Goal: Task Accomplishment & Management: Complete application form

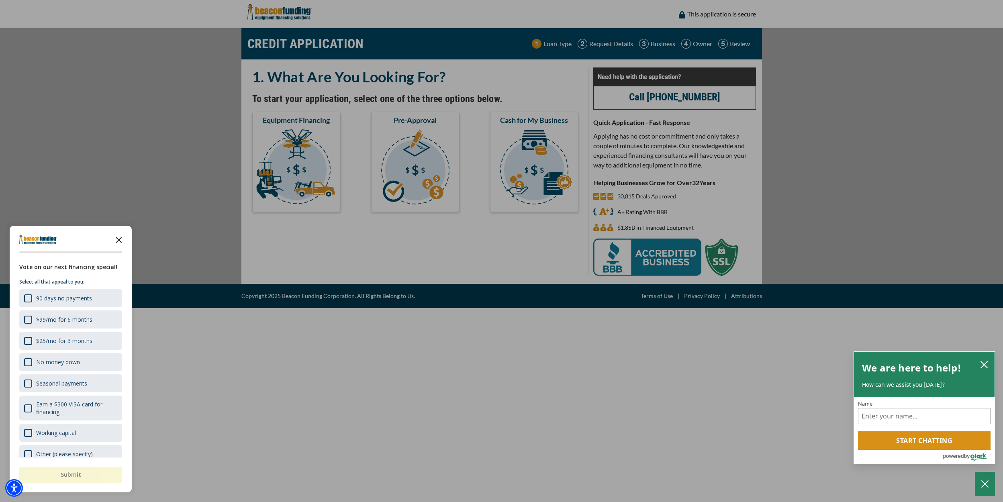
click at [119, 236] on icon "Close the survey" at bounding box center [119, 239] width 16 height 16
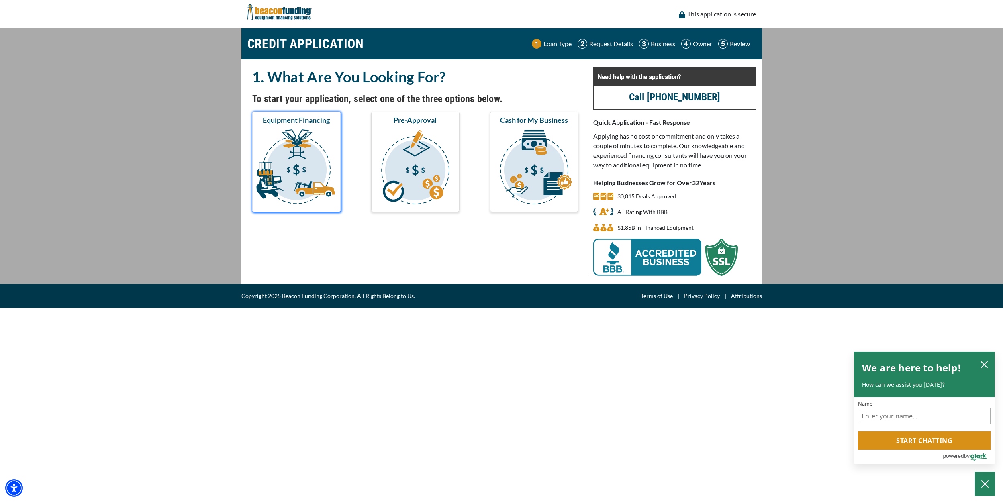
click at [329, 156] on img "submit" at bounding box center [296, 168] width 85 height 80
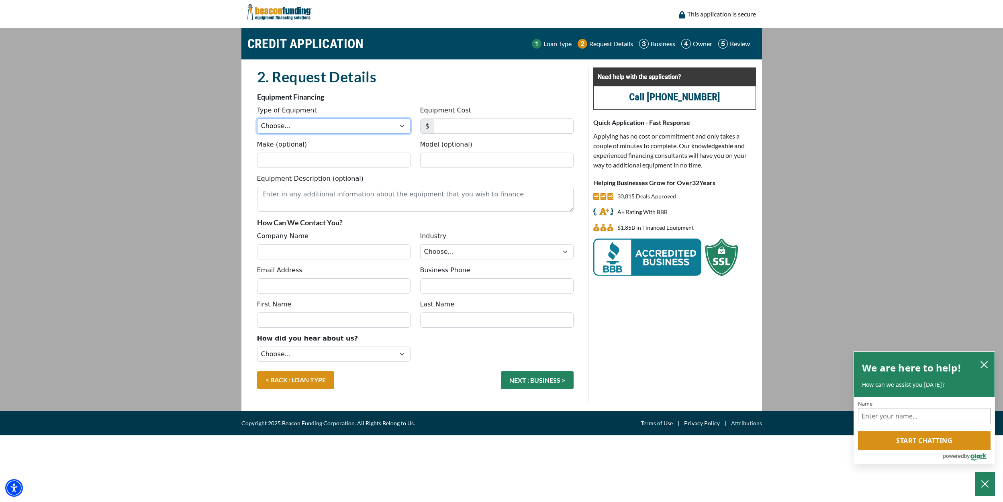
click at [313, 129] on select "Choose... Backhoe Boom/Bucket Truck Chipper Commercial Mower Crane DTG/DTF Prin…" at bounding box center [333, 126] width 153 height 15
select select "5"
click at [257, 119] on select "Choose... Backhoe Boom/Bucket Truck Chipper Commercial Mower Crane DTG/DTF Prin…" at bounding box center [333, 126] width 153 height 15
click at [501, 127] on input "Equipment Cost" at bounding box center [504, 126] width 140 height 15
type input "135,000"
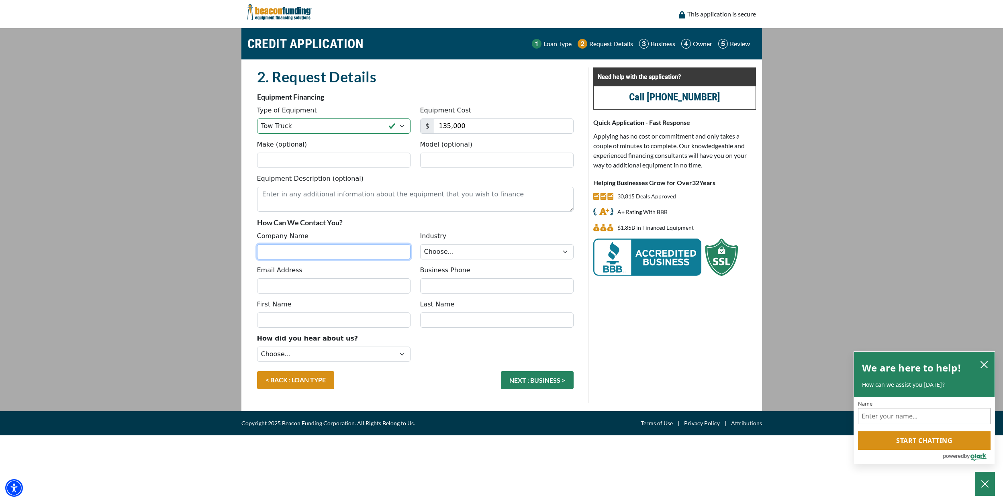
click at [335, 250] on input "Company Name" at bounding box center [333, 251] width 153 height 15
type input "380 Properties LLC"
click at [501, 371] on button "NEXT : BUSINESS >" at bounding box center [537, 380] width 73 height 18
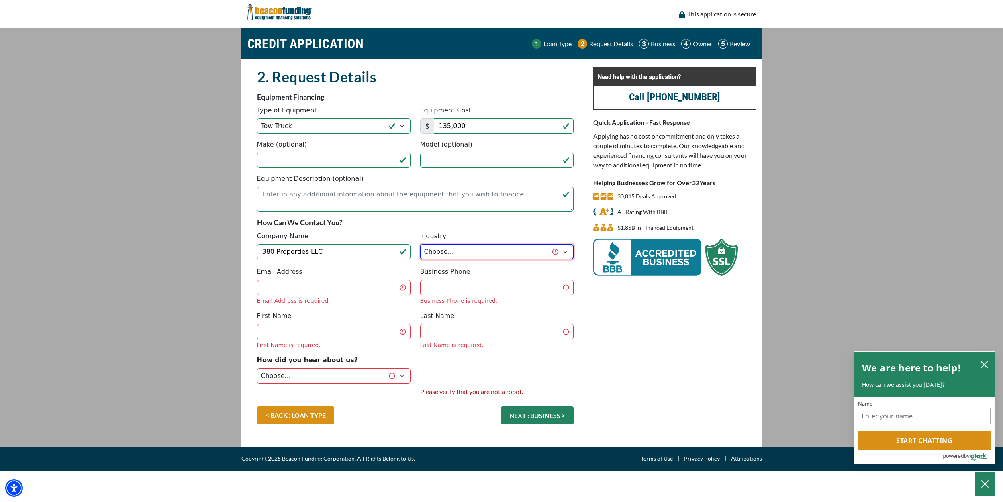
click at [467, 259] on select "Choose... Towing Landscape/Hardscape Decorated Apparel Septic Light Constructio…" at bounding box center [496, 251] width 153 height 15
select select "1"
click at [420, 244] on select "Choose... Towing Landscape/Hardscape Decorated Apparel Septic Light Constructio…" at bounding box center [496, 251] width 153 height 15
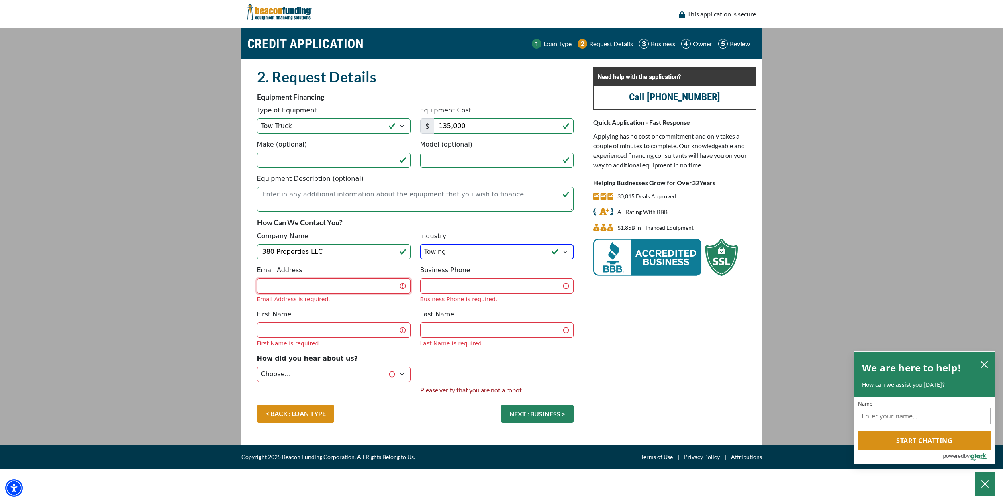
click at [371, 289] on input "Email Address" at bounding box center [333, 285] width 153 height 15
type input "bateyanthony@gmail.com"
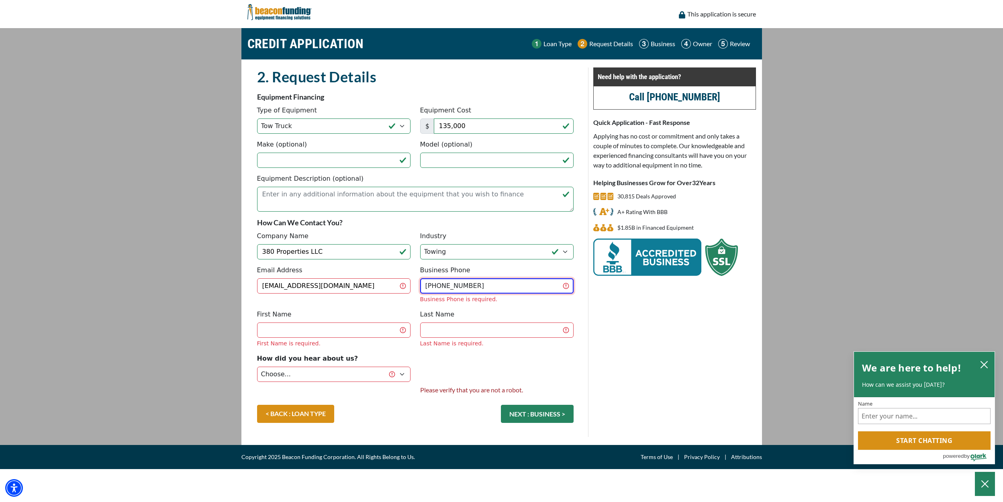
type input "[PHONE_NUMBER]"
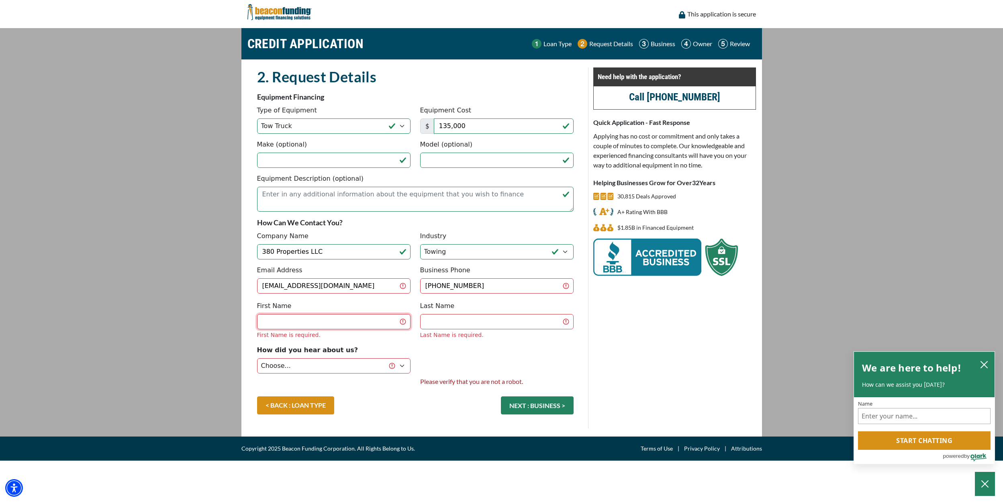
click at [336, 335] on div "First Name First Name is required." at bounding box center [333, 320] width 163 height 38
type input "Anthony"
type input "Batey"
click at [364, 361] on select "Choose... Internet Search Vendor Referral Word of Mouth Client Referral Email E…" at bounding box center [333, 365] width 153 height 15
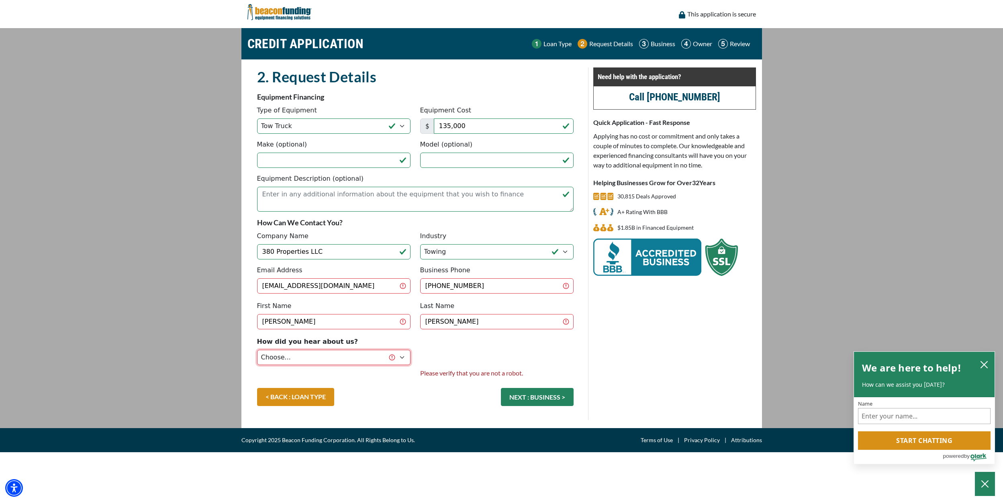
select select "1"
click at [257, 350] on select "Choose... Internet Search Vendor Referral Word of Mouth Client Referral Email E…" at bounding box center [333, 357] width 153 height 15
click at [335, 159] on input "Make (optional)" at bounding box center [333, 160] width 153 height 15
type input "s"
type input "Ram"
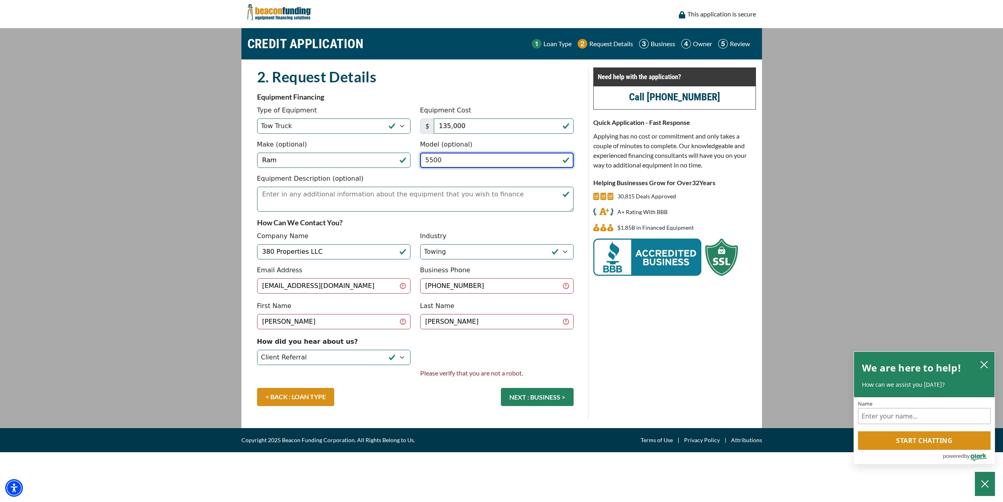
type input "5500"
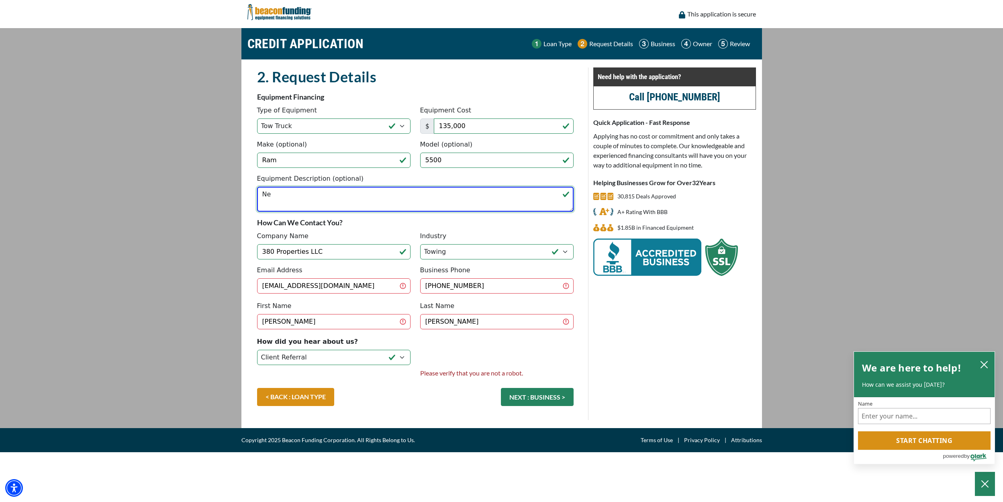
type textarea "N"
type textarea "2025 Ram 5500 Diesel 4x4 4 Door tow truck"
click at [555, 395] on button "NEXT : BUSINESS >" at bounding box center [537, 397] width 73 height 18
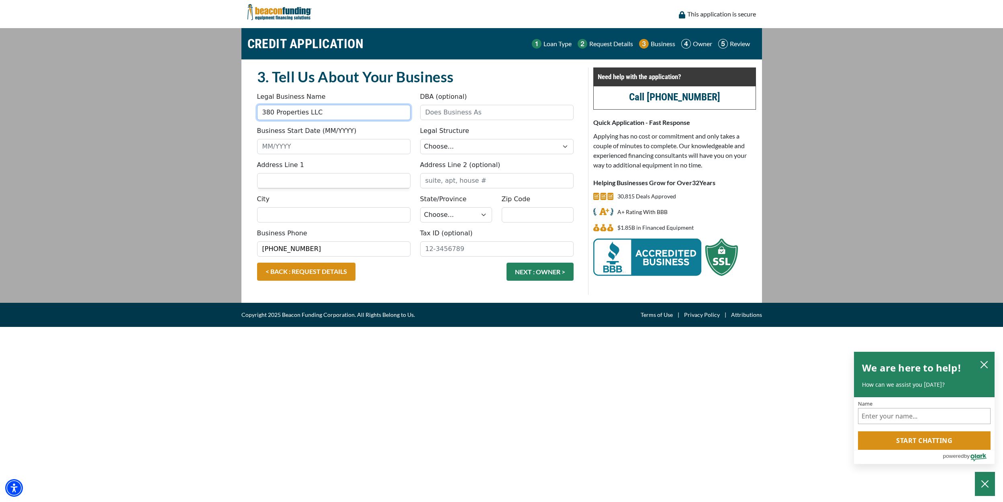
click at [309, 116] on input "380 Properties LLC" at bounding box center [333, 112] width 153 height 15
click at [440, 116] on input "DBA (optional)" at bounding box center [496, 112] width 153 height 15
paste input "380 Properties LLC"
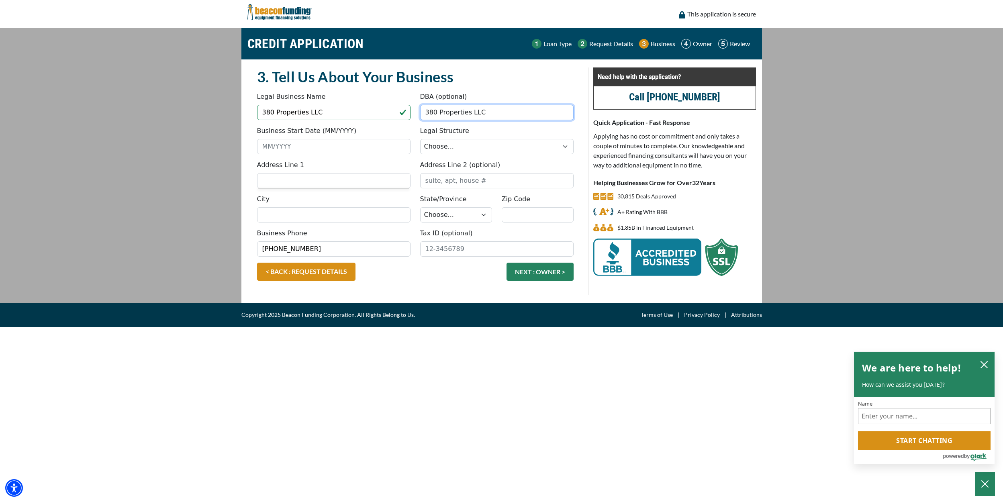
type input "380 Properties LLC"
click at [305, 214] on input "City" at bounding box center [333, 214] width 153 height 15
type input "pike"
type input "1736 Mount Moosilauke Highway"
select select "31"
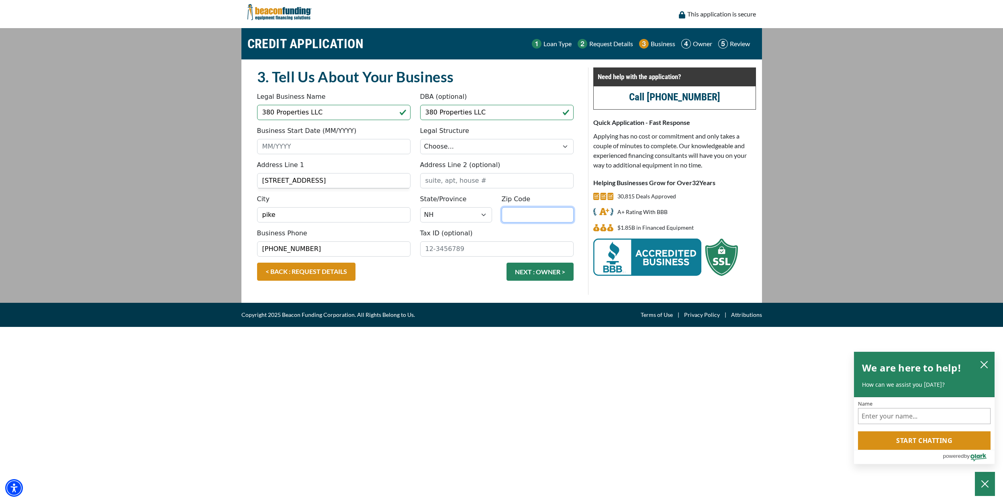
type input "03780"
click at [481, 234] on div "Tax ID (optional)" at bounding box center [496, 243] width 163 height 28
click at [305, 147] on input "Business Start Date (MM/YYYY)" at bounding box center [333, 146] width 153 height 15
paste input "05-03-2"
type input "05/2022"
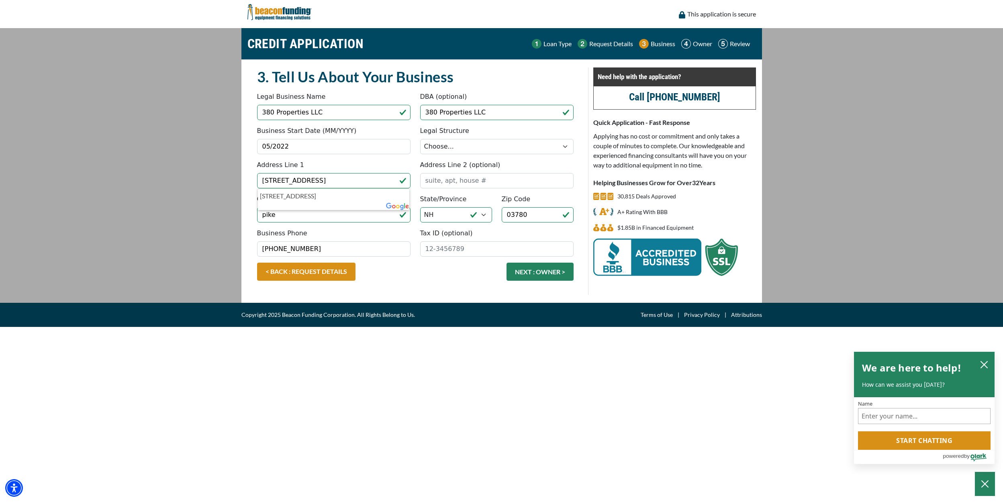
click at [373, 163] on div "Address Line 1 1736 Mount Moosilauke Highway 1736 Mount Moosilauke Highway, Pik…" at bounding box center [333, 174] width 163 height 28
click at [442, 163] on label "Address Line 2 (optional)" at bounding box center [460, 165] width 80 height 10
click at [442, 173] on input "Address Line 2 (optional)" at bounding box center [496, 180] width 153 height 15
click at [436, 147] on select "Choose... Corporation LLC LLP Municipality Non-Profit Partnership Proprietorship" at bounding box center [496, 146] width 153 height 15
select select "2"
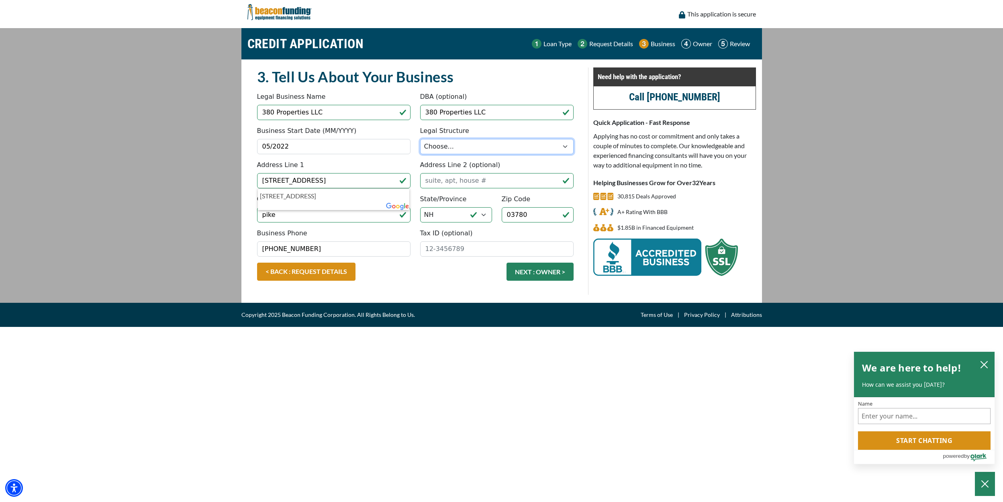
click at [420, 139] on select "Choose... Corporation LLC LLP Municipality Non-Profit Partnership Proprietorship" at bounding box center [496, 146] width 153 height 15
click at [445, 253] on input "Tax ID (optional)" at bounding box center [496, 248] width 153 height 15
paste input "88-2118802"
type input "88-2118802"
click at [521, 266] on button "NEXT : OWNER >" at bounding box center [540, 272] width 67 height 18
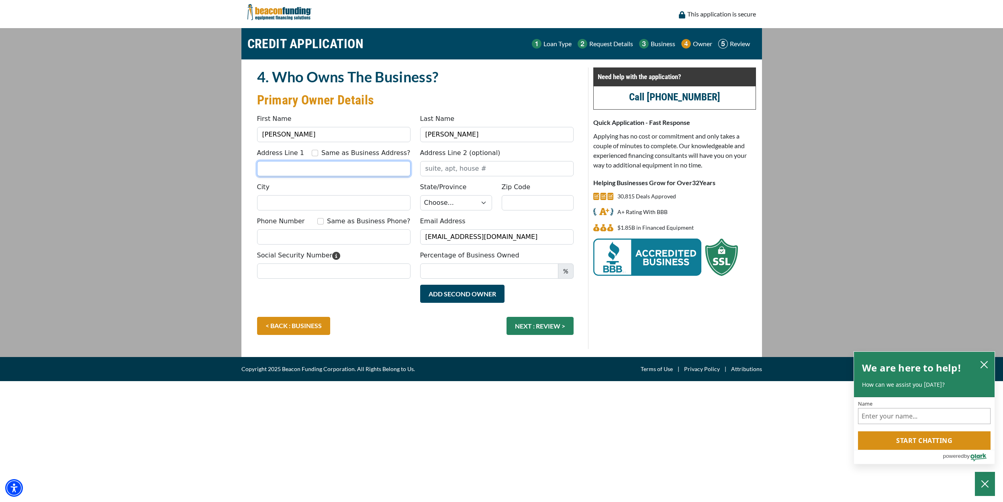
click at [353, 175] on input "Address Line 1" at bounding box center [333, 168] width 153 height 15
type input "[STREET_ADDRESS]"
type input "pike"
select select "31"
type input "03780"
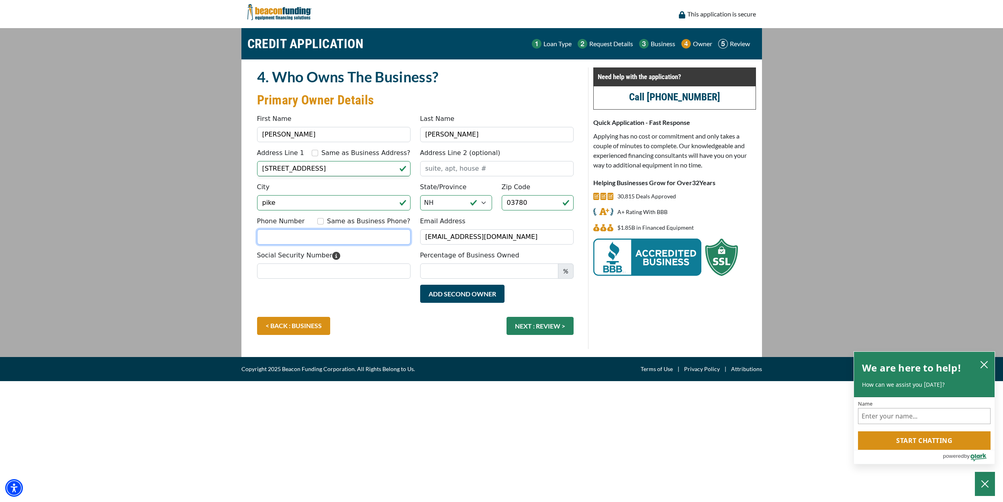
click at [320, 239] on input "Phone Number" at bounding box center [333, 236] width 153 height 15
type input "[PHONE_NUMBER]"
click at [326, 273] on input "Social Security Number" at bounding box center [333, 271] width 153 height 15
type input "415-77-9016"
click at [466, 268] on input "Percentage of Business Owned" at bounding box center [489, 271] width 138 height 15
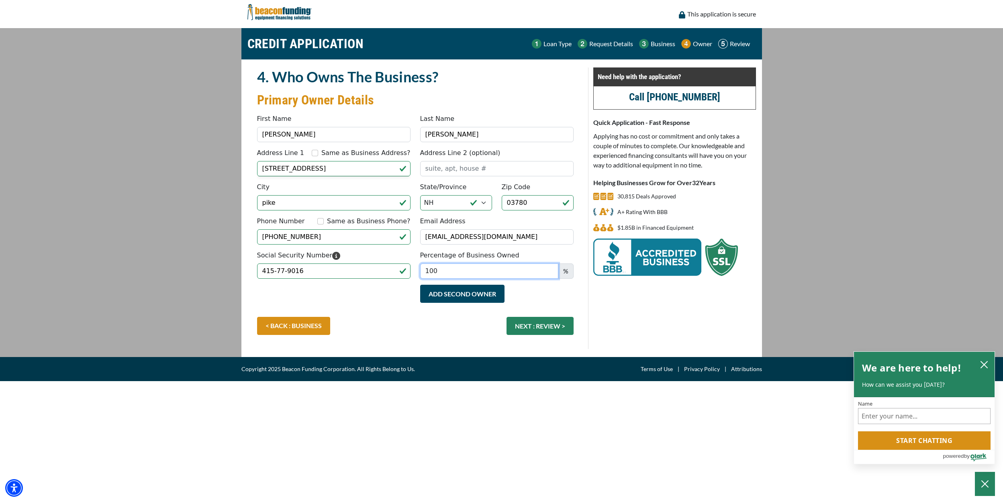
type input "100"
click at [532, 300] on div "Add Second Owner Remove Second Owner" at bounding box center [496, 298] width 163 height 26
click at [318, 155] on input "Same as Business Address?" at bounding box center [315, 153] width 6 height 6
checkbox input "true"
click at [510, 136] on input "Batey" at bounding box center [496, 134] width 153 height 15
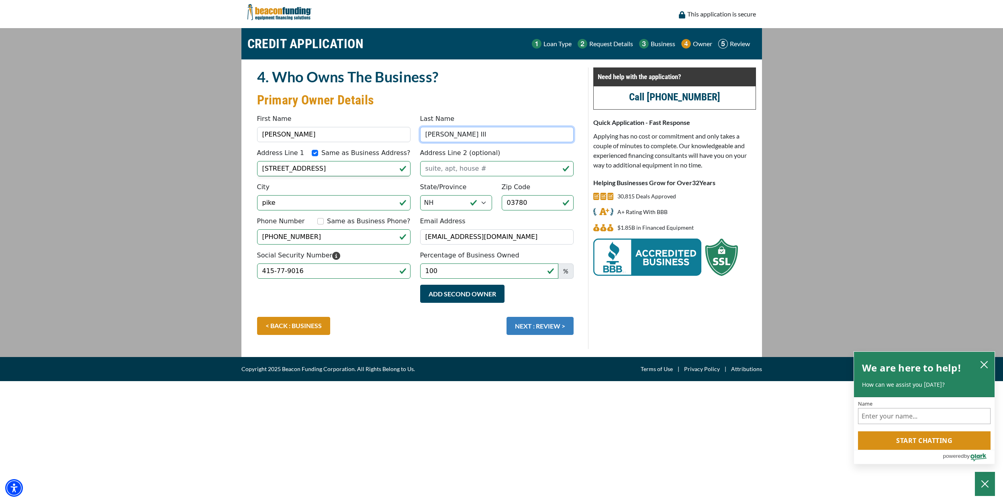
type input "[PERSON_NAME] III"
click at [551, 328] on button "NEXT : REVIEW >" at bounding box center [540, 326] width 67 height 18
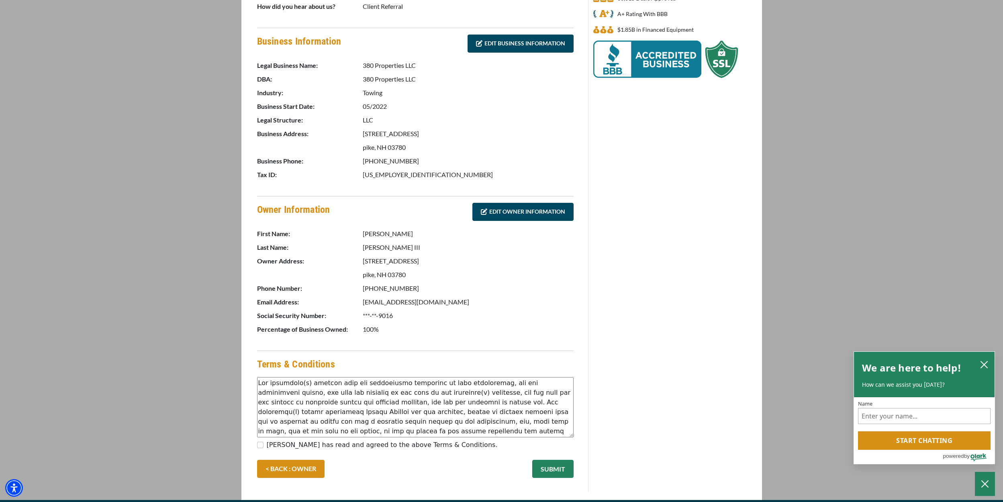
scroll to position [220, 0]
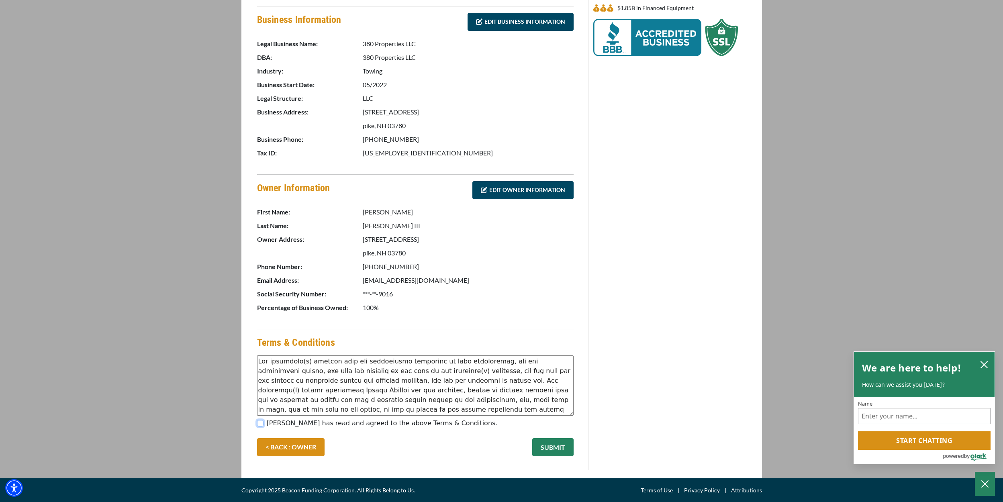
click at [260, 423] on input "[PERSON_NAME] has read and agreed to the above Terms & Conditions." at bounding box center [260, 423] width 6 height 6
checkbox input "true"
click at [552, 445] on button "SUBMIT" at bounding box center [552, 447] width 41 height 18
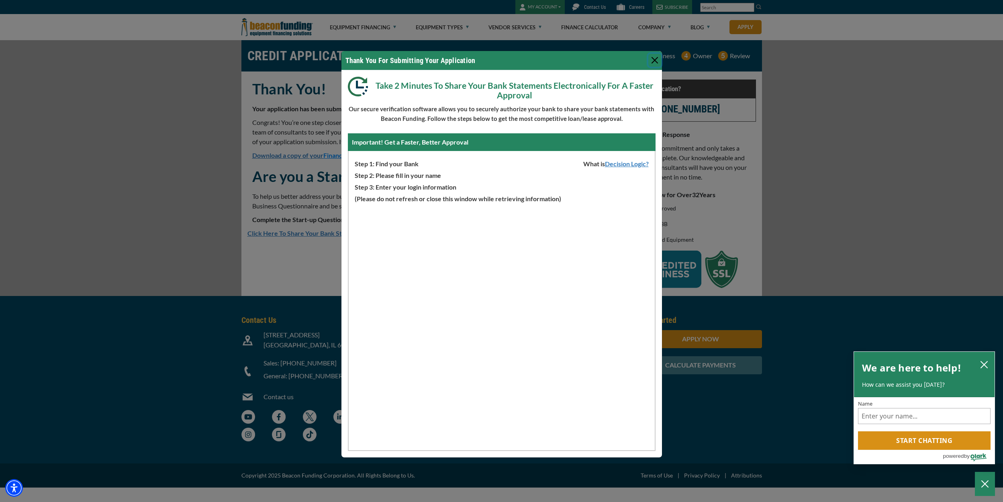
click at [651, 57] on button "Close" at bounding box center [655, 60] width 13 height 13
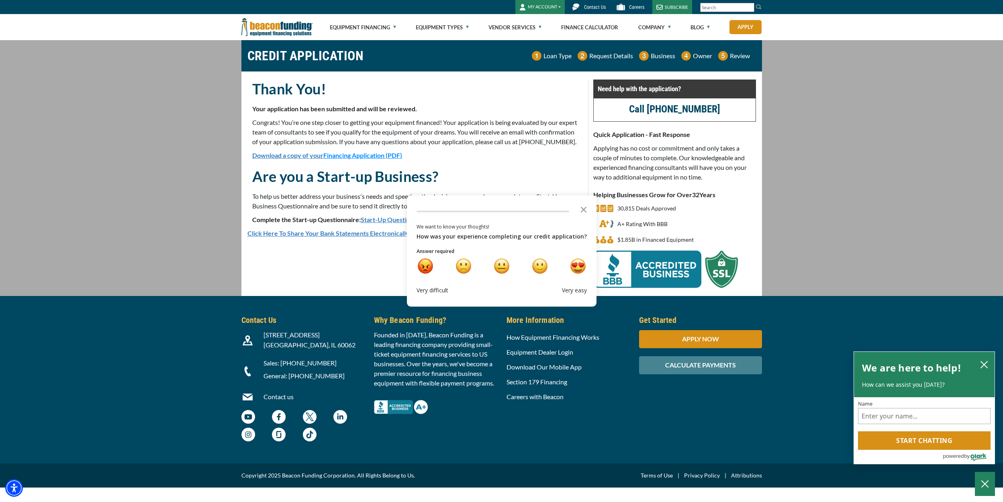
click at [864, 119] on main "CREDIT APPLICATION Loan Type Request Details Business Owner Review" at bounding box center [501, 168] width 1003 height 256
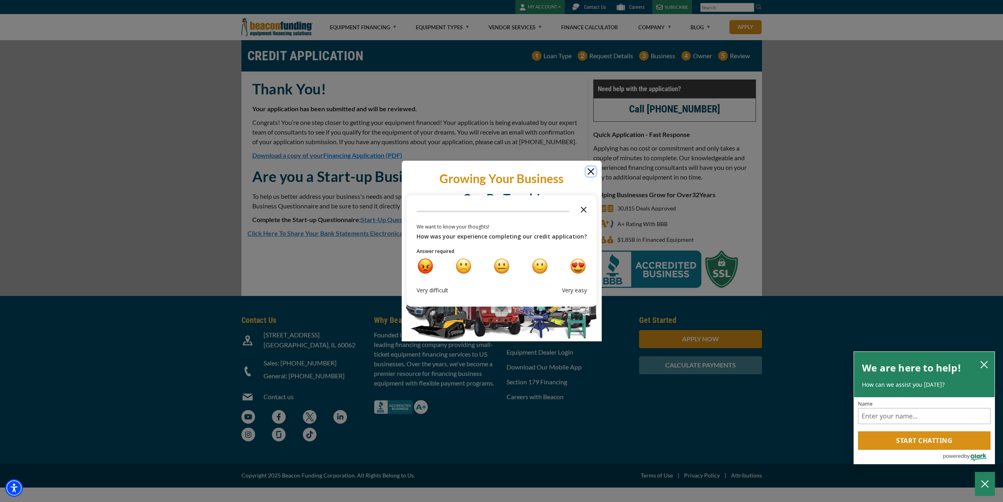
click at [581, 210] on polygon "Close the survey" at bounding box center [584, 210] width 6 height 6
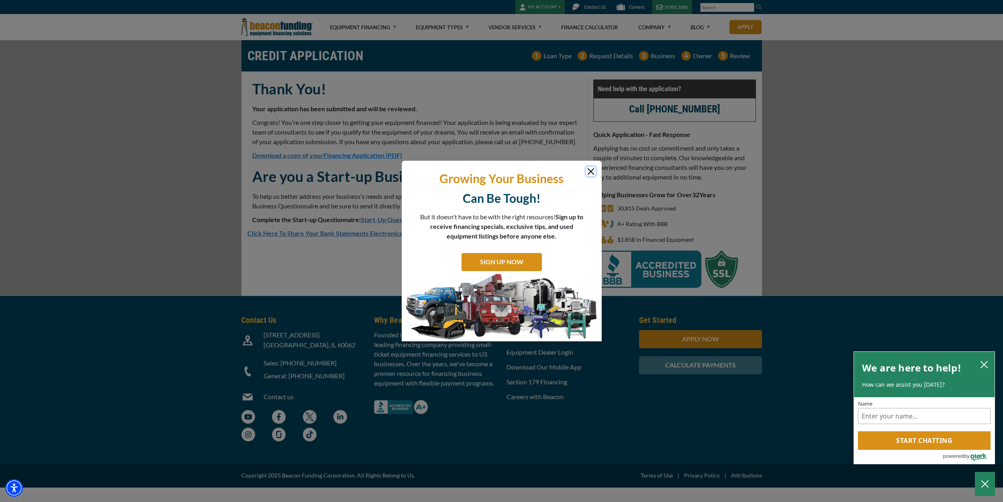
click at [591, 169] on button "Close" at bounding box center [591, 172] width 10 height 10
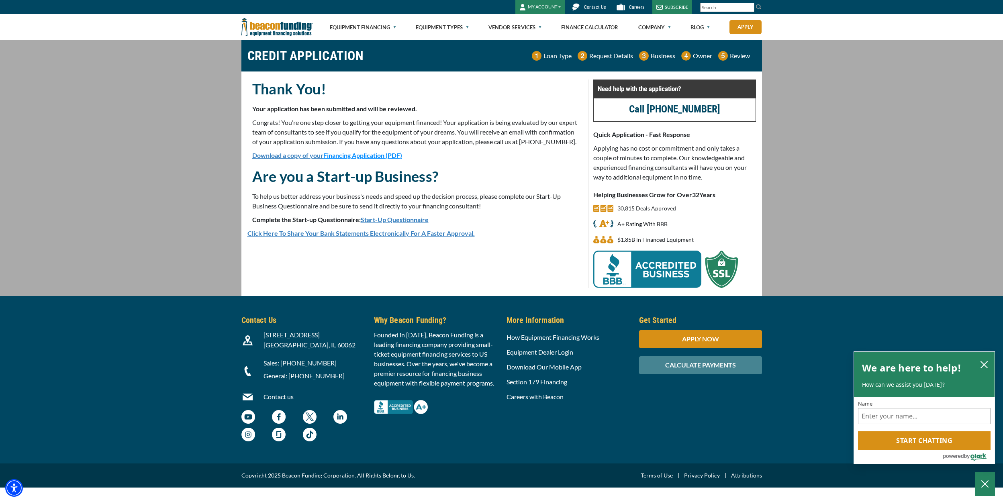
click at [557, 161] on div "Thank You! Your application has been submitted and will be reviewed. Congrats! …" at bounding box center [416, 120] width 336 height 81
